Goal: Complete application form: Complete application form

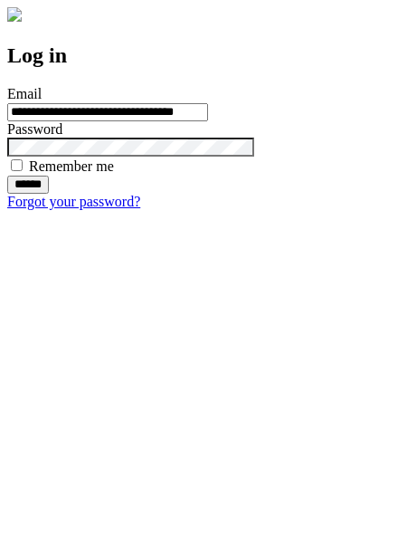
type input "**********"
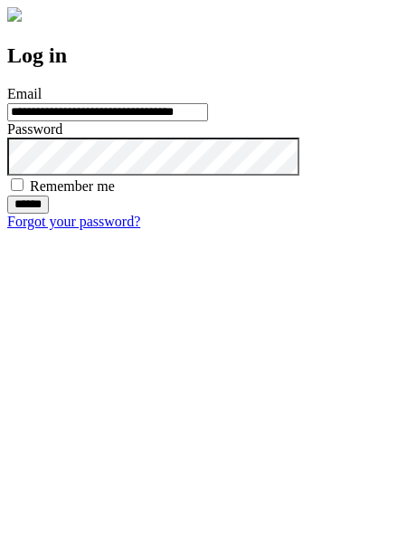
click at [49, 214] on input "******" at bounding box center [28, 205] width 42 height 18
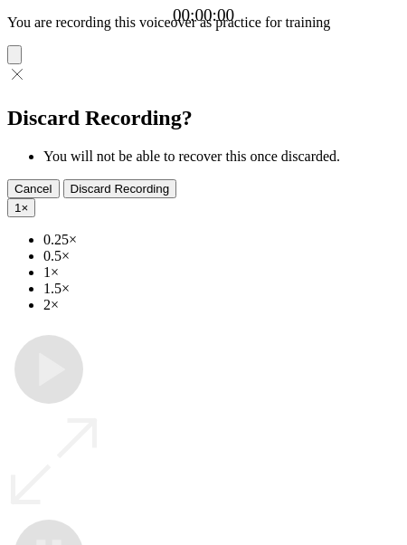
type input "**********"
